Goal: Transaction & Acquisition: Book appointment/travel/reservation

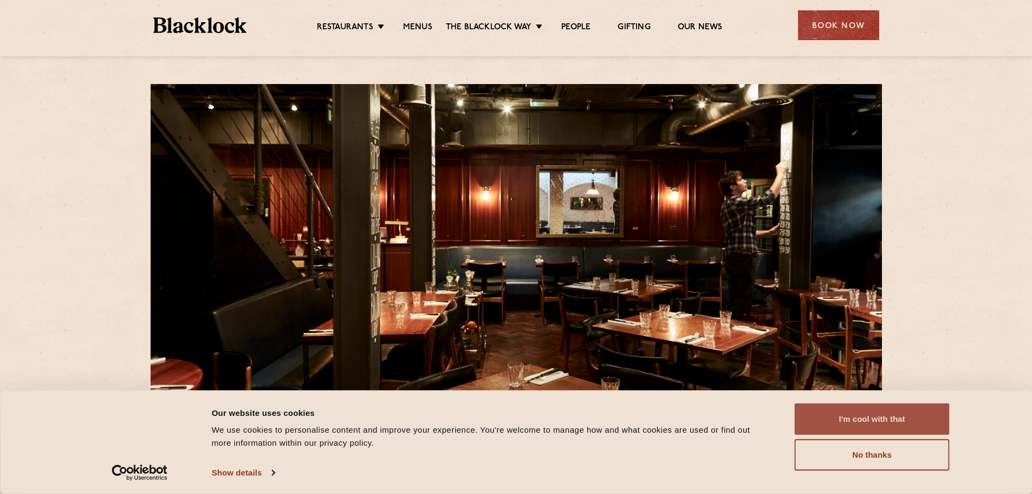
click at [893, 422] on button "I'm cool with that" at bounding box center [872, 418] width 155 height 31
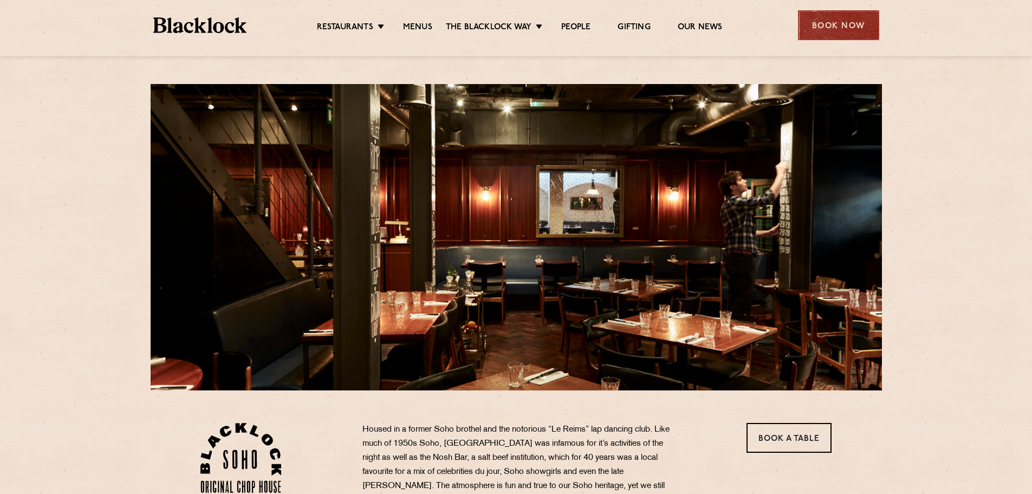
click at [853, 32] on div "Book Now" at bounding box center [838, 25] width 81 height 30
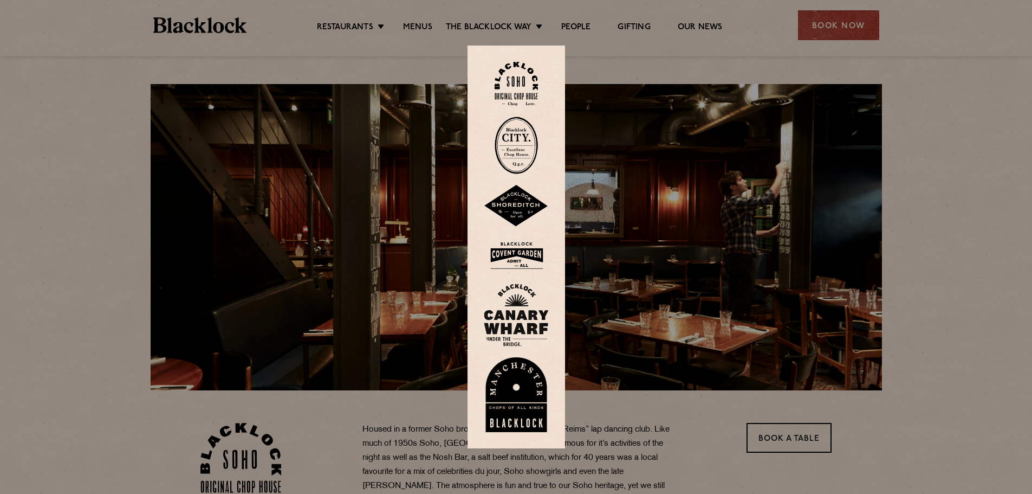
click at [519, 79] on img at bounding box center [516, 84] width 43 height 44
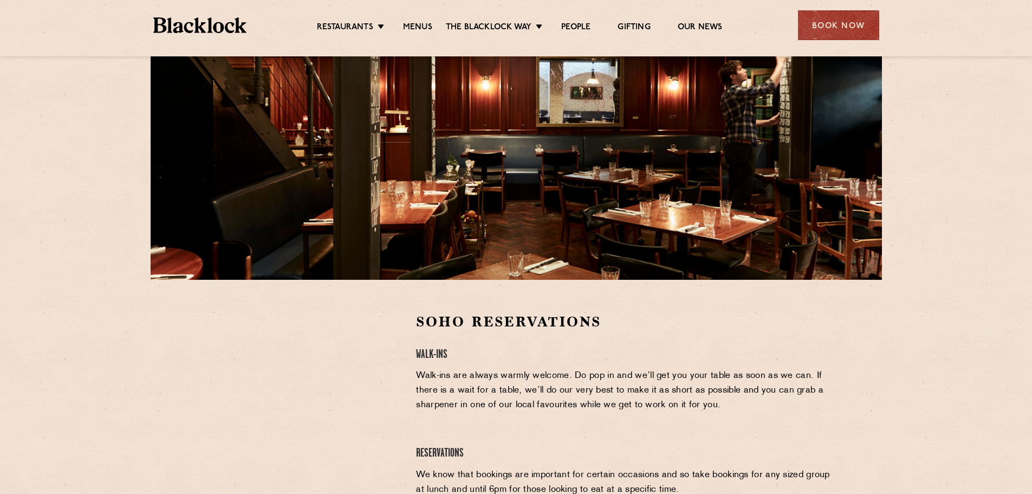
scroll to position [217, 0]
